Goal: Transaction & Acquisition: Purchase product/service

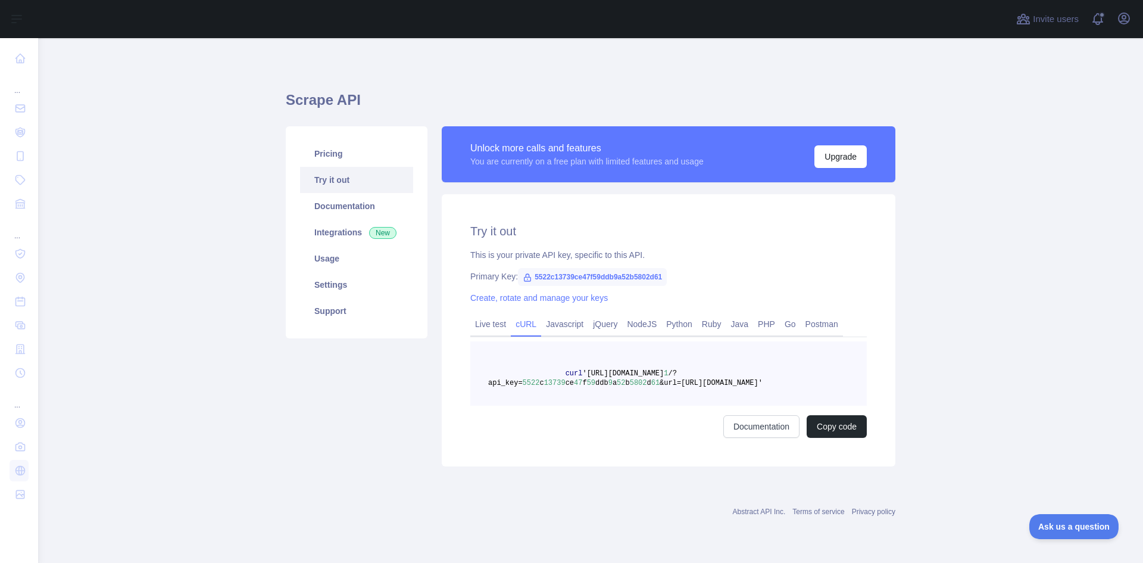
click at [819, 260] on div "This is your private API key, specific to this API." at bounding box center [668, 255] width 397 height 12
click at [343, 260] on link "Usage" at bounding box center [356, 258] width 113 height 26
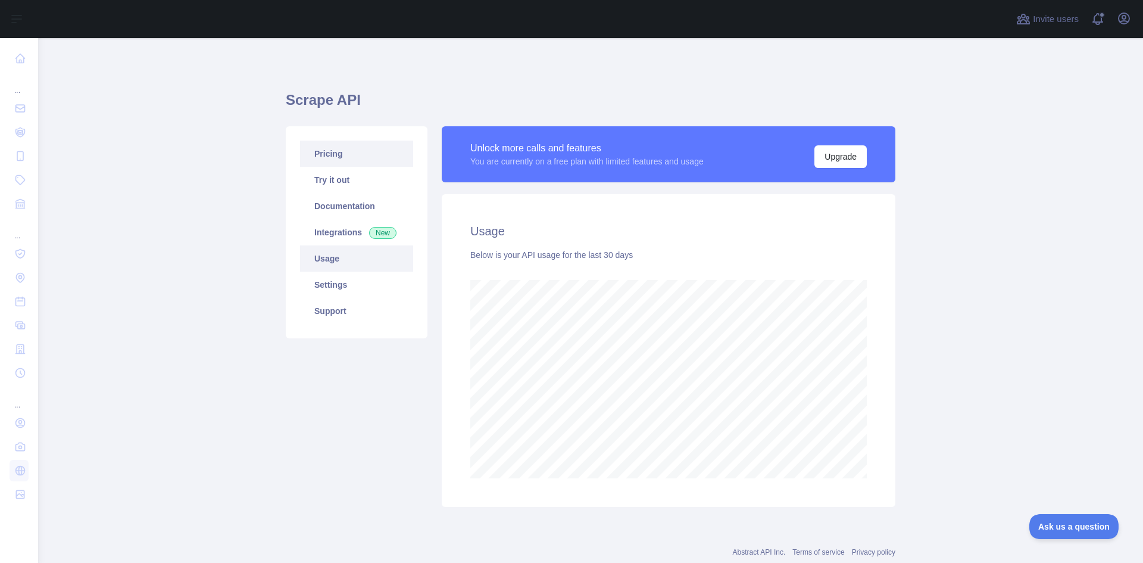
click at [364, 159] on link "Pricing" at bounding box center [356, 154] width 113 height 26
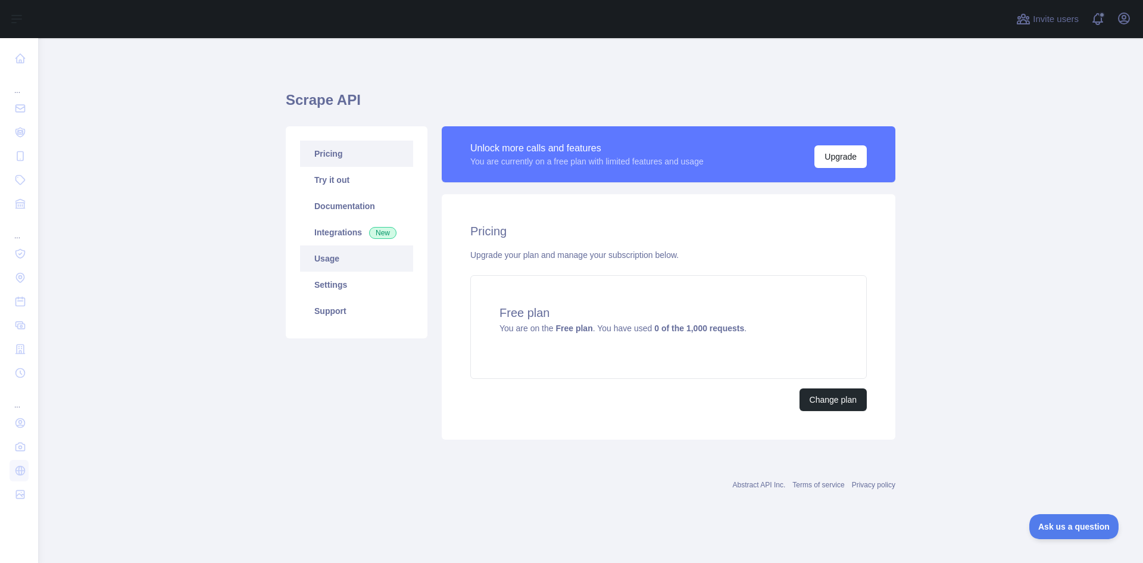
click at [344, 262] on link "Usage" at bounding box center [356, 258] width 113 height 26
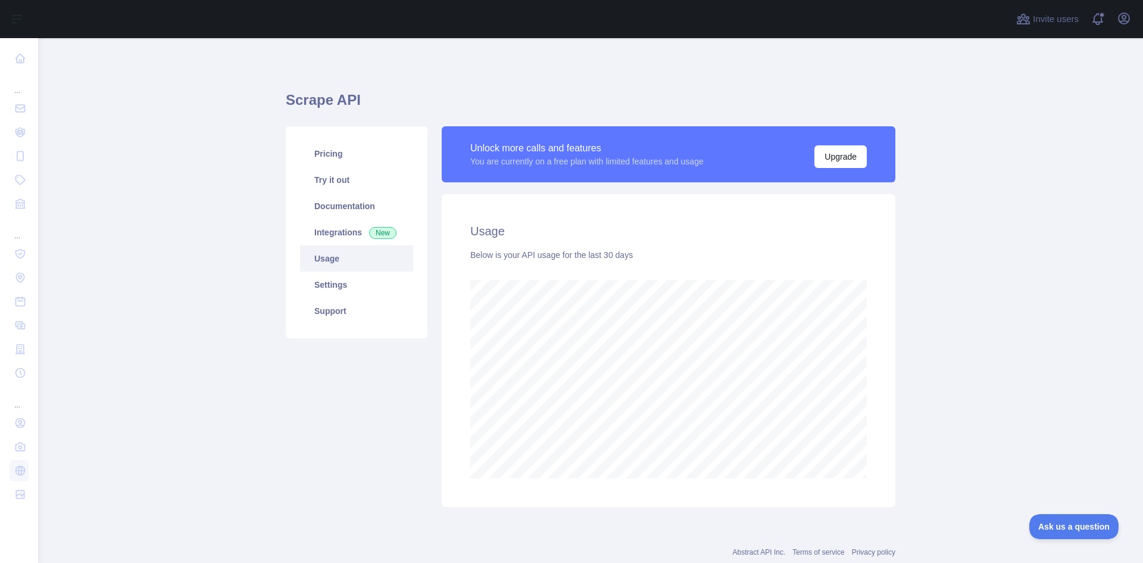
scroll to position [525, 1096]
click at [355, 214] on link "Documentation" at bounding box center [356, 206] width 113 height 26
click at [169, 115] on main "Scrape API Pricing Try it out Documentation Integrations New Usage Settings Sup…" at bounding box center [590, 300] width 1105 height 525
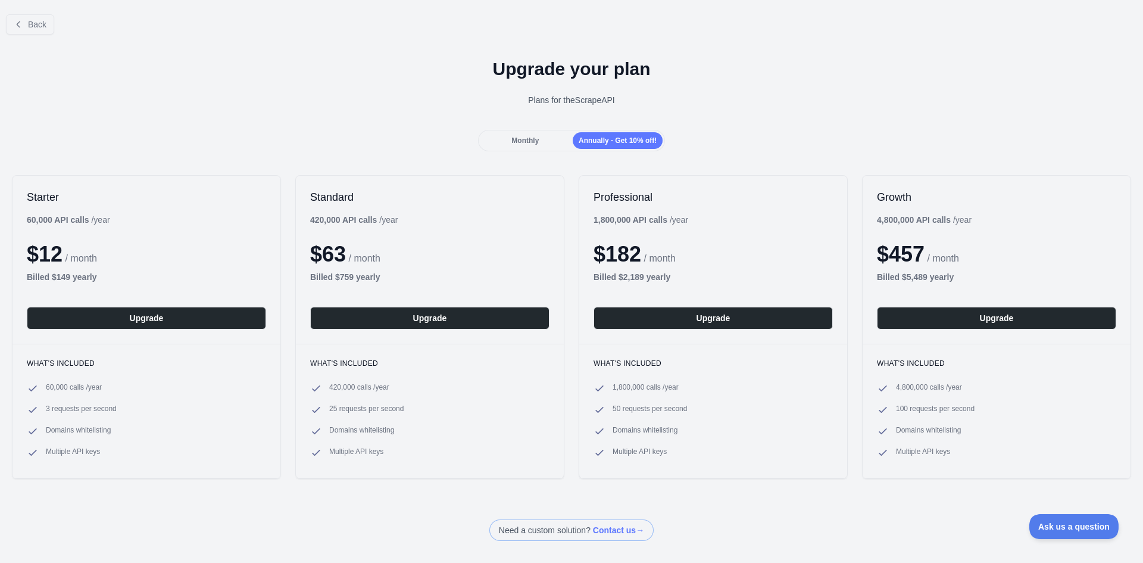
click at [523, 141] on span "Monthly" at bounding box center [525, 140] width 27 height 8
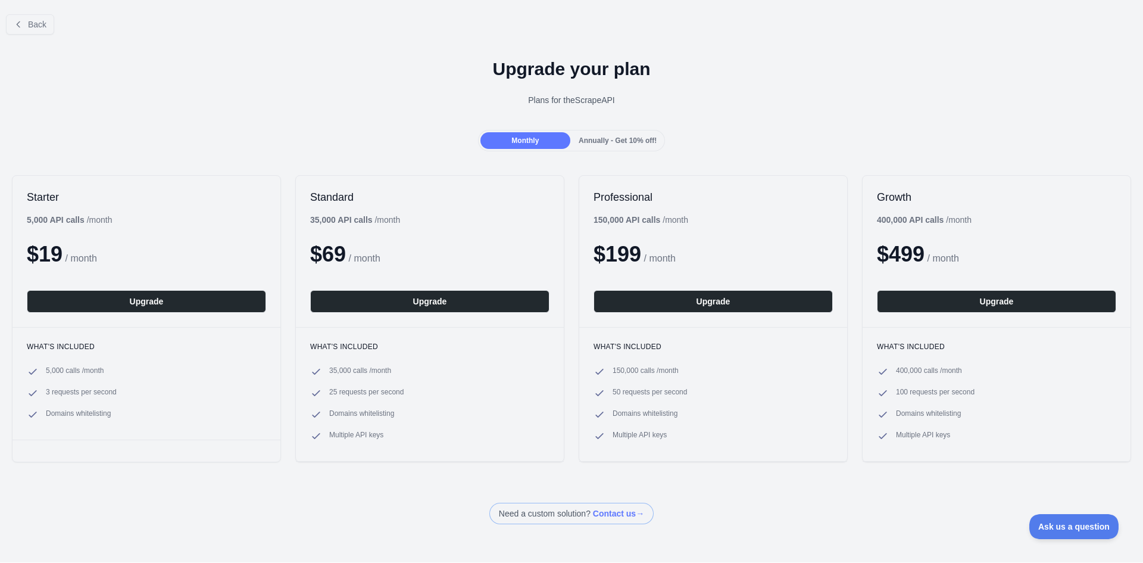
click at [87, 221] on div "5,000 API calls / month" at bounding box center [69, 220] width 85 height 12
click at [64, 395] on span "3 requests per second" at bounding box center [81, 393] width 71 height 12
click at [579, 141] on span "Annually - Get 10% off!" at bounding box center [618, 140] width 78 height 8
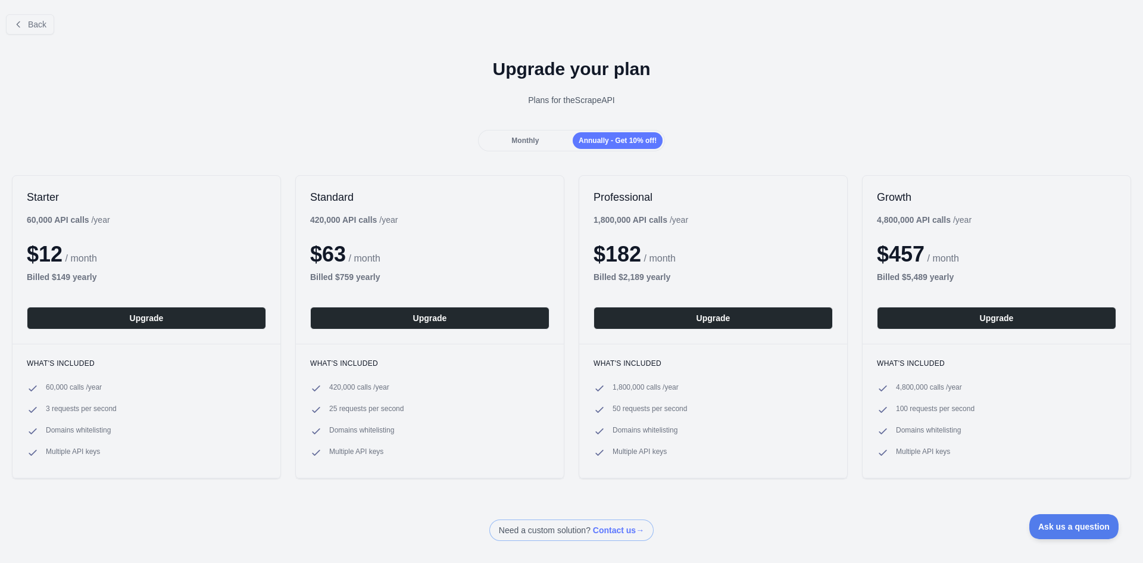
click at [852, 69] on h1 "Upgrade your plan" at bounding box center [572, 68] width 1124 height 21
